Goal: Task Accomplishment & Management: Complete application form

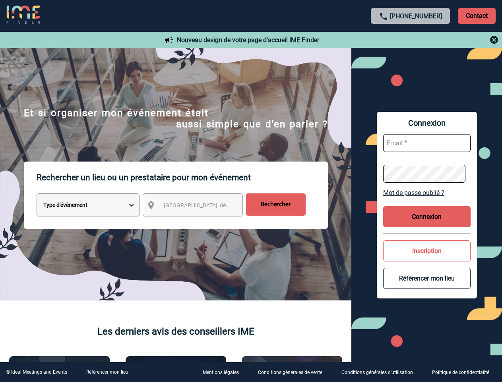
click at [251, 191] on p "Rechercher un lieu ou un prestataire pour mon événement" at bounding box center [182, 177] width 291 height 32
click at [477, 16] on p "Contact" at bounding box center [477, 16] width 38 height 16
click at [411, 40] on div at bounding box center [410, 40] width 177 height 10
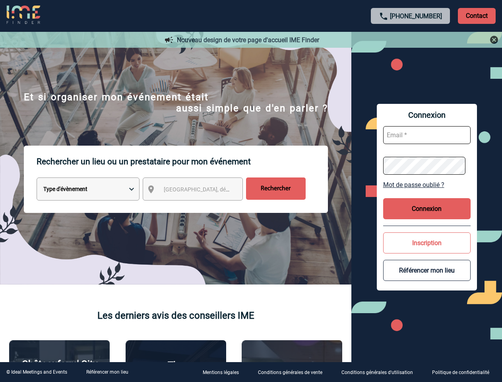
click at [200, 206] on div at bounding box center [238, 181] width 477 height 362
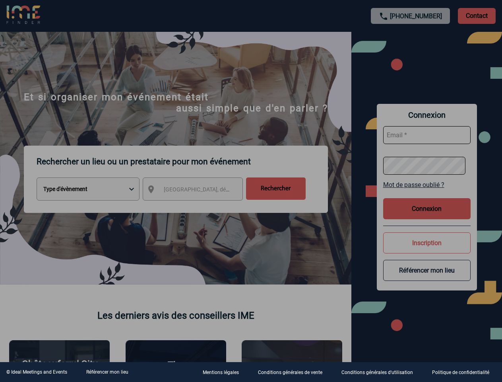
click at [427, 192] on div at bounding box center [251, 191] width 502 height 382
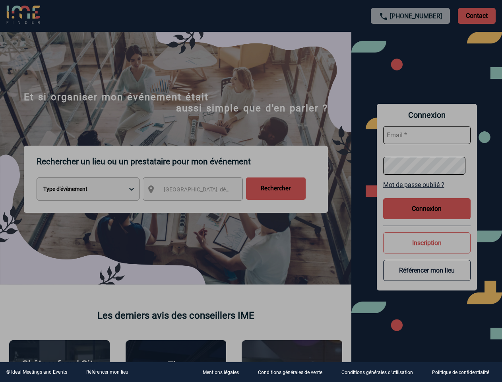
click at [427, 216] on div at bounding box center [251, 191] width 502 height 382
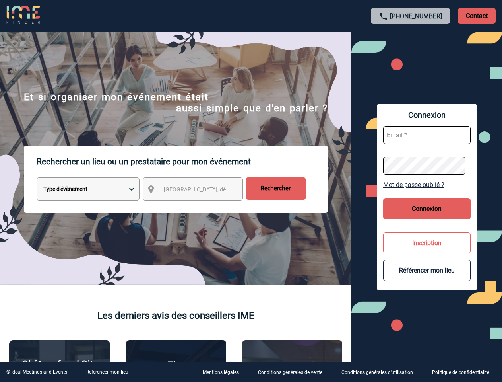
click at [427, 250] on button "Inscription" at bounding box center [426, 242] width 87 height 21
click at [427, 278] on button "Référencer mon lieu" at bounding box center [426, 270] width 87 height 21
click at [107, 372] on link "Référencer mon lieu" at bounding box center [107, 372] width 42 height 6
